Goal: Find specific page/section: Find specific page/section

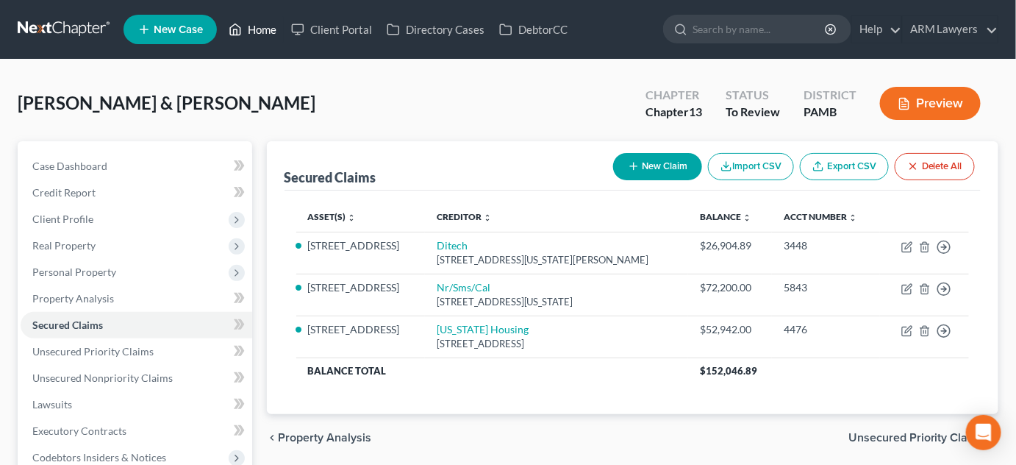
click at [256, 27] on link "Home" at bounding box center [252, 29] width 62 height 26
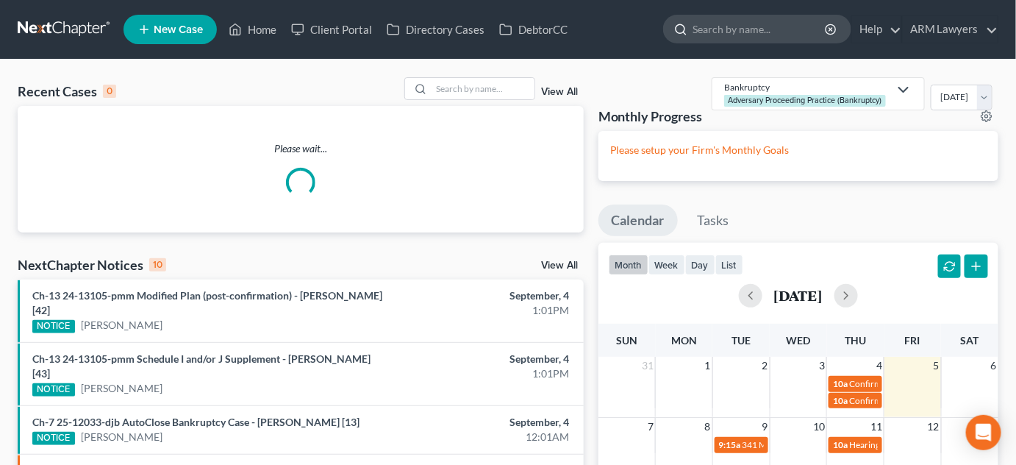
click at [733, 31] on input "search" at bounding box center [760, 28] width 135 height 27
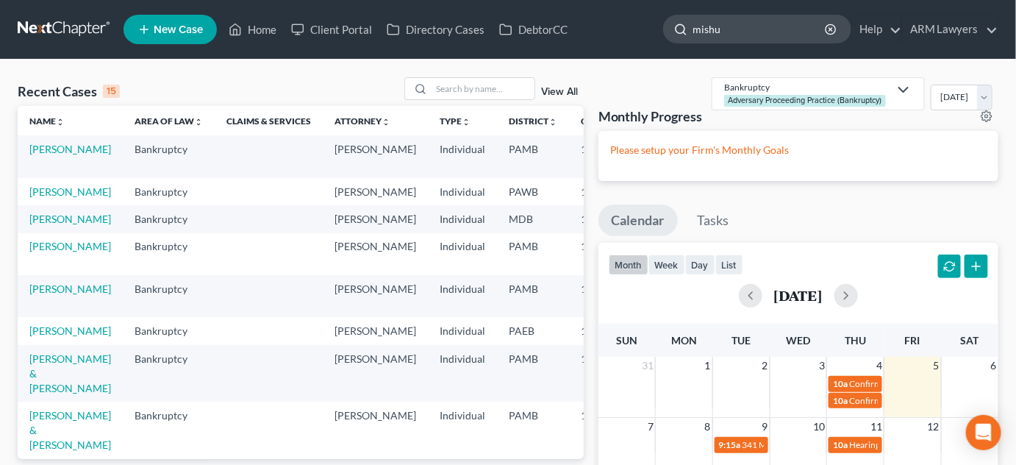
type input "[PERSON_NAME]"
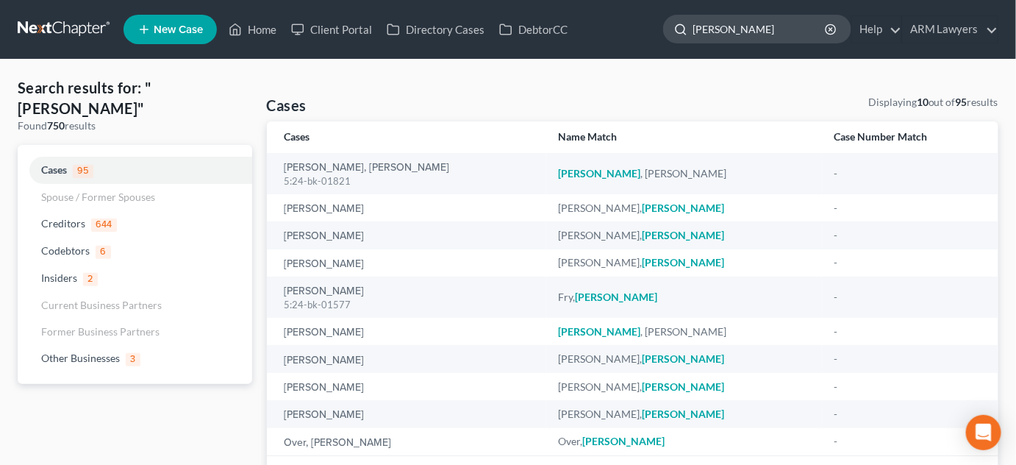
click at [734, 24] on input "[PERSON_NAME]" at bounding box center [760, 28] width 135 height 27
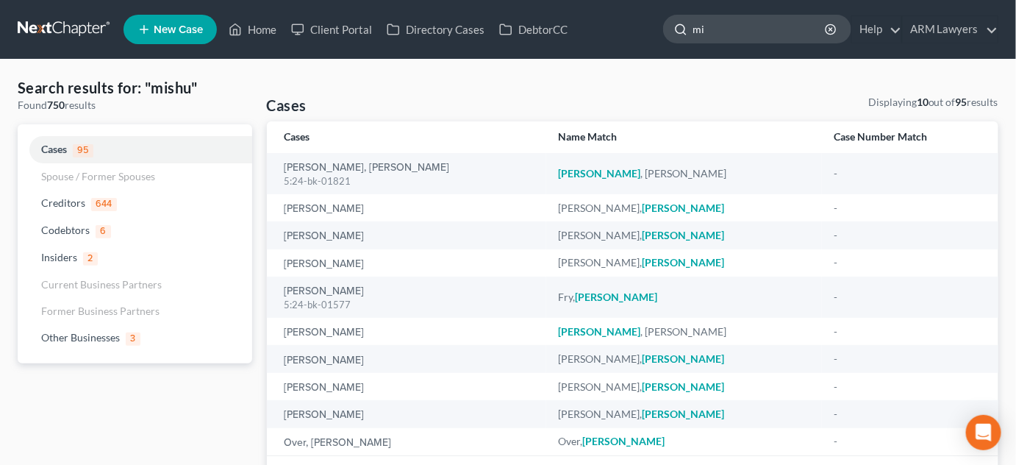
type input "m"
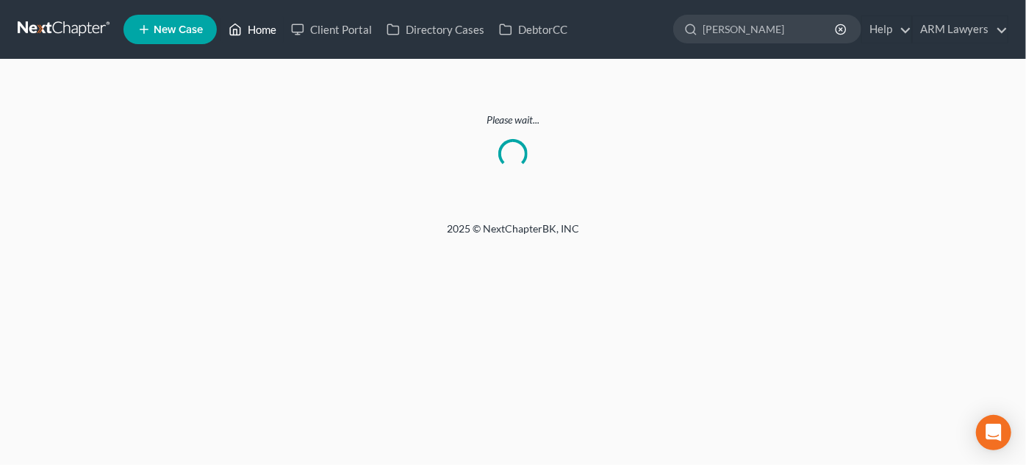
type input "[PERSON_NAME]"
click at [274, 29] on link "Home" at bounding box center [252, 29] width 62 height 26
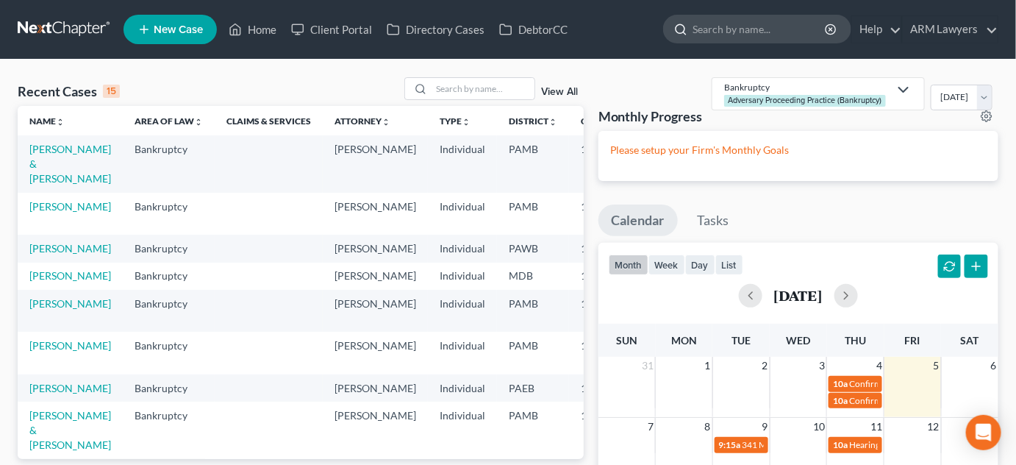
click at [759, 26] on input "search" at bounding box center [760, 28] width 135 height 27
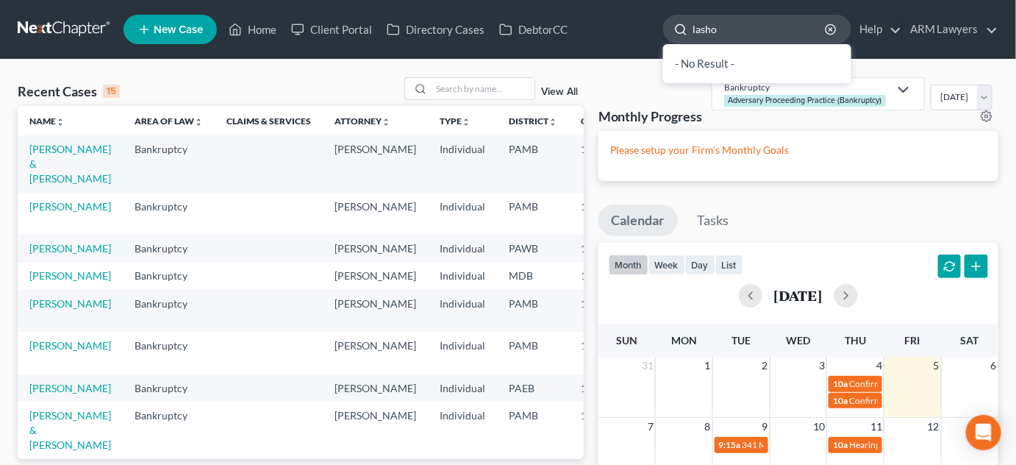
type input "[PERSON_NAME]"
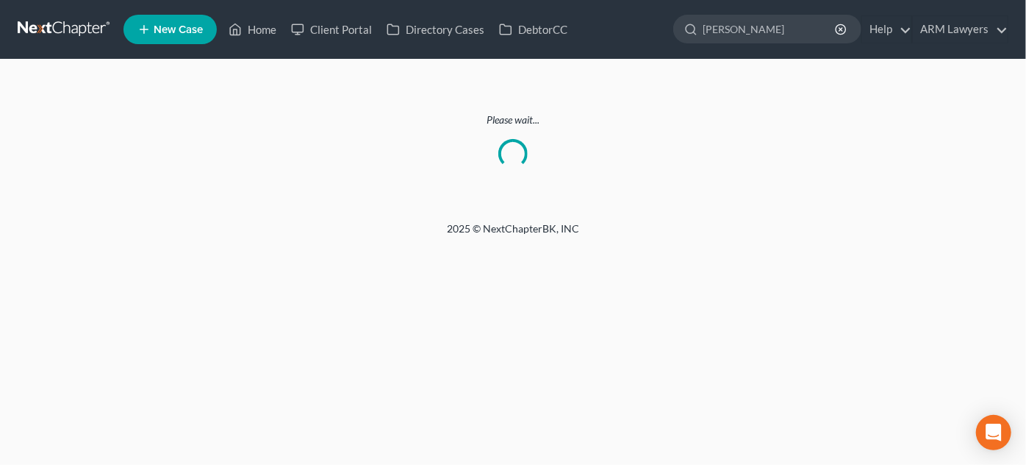
drag, startPoint x: 759, startPoint y: 26, endPoint x: 394, endPoint y: 53, distance: 366.4
click at [394, 53] on nav "Home New Case Client Portal Directory Cases DebtorCC ARM Lawyers [PERSON_NAME][…" at bounding box center [513, 29] width 1026 height 59
click at [251, 26] on link "Home" at bounding box center [252, 29] width 62 height 26
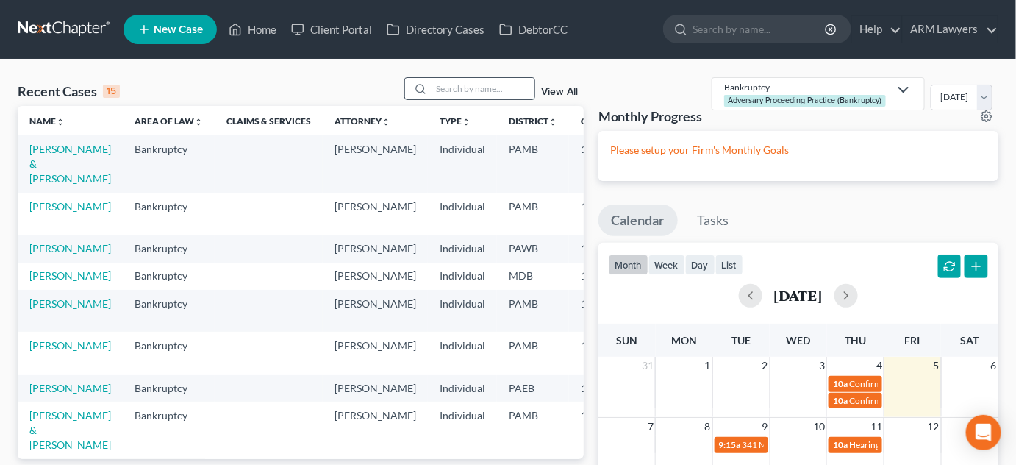
click at [479, 87] on input "search" at bounding box center [483, 88] width 103 height 21
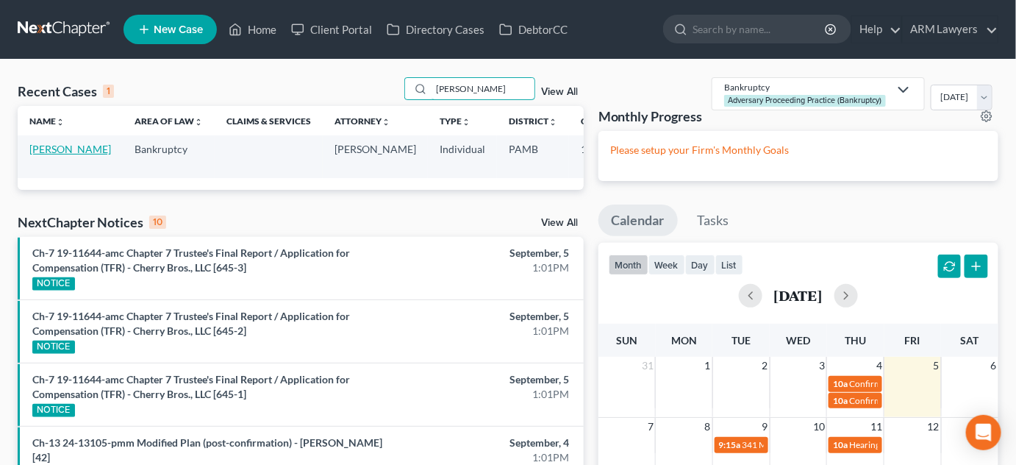
type input "[PERSON_NAME]"
click at [55, 149] on link "[PERSON_NAME]" at bounding box center [70, 149] width 82 height 12
